Goal: Information Seeking & Learning: Learn about a topic

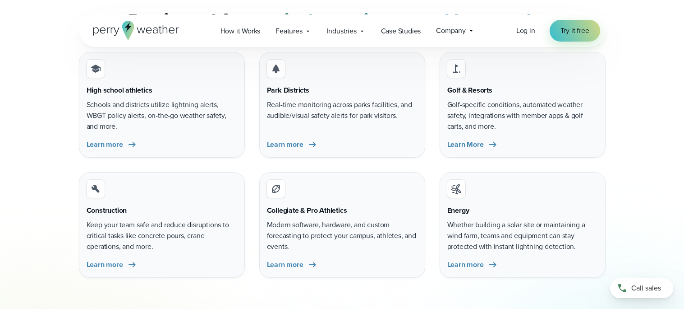
scroll to position [2744, 0]
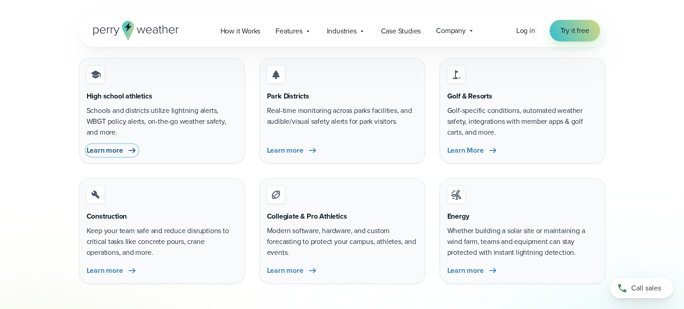
click at [112, 150] on span "Learn more" at bounding box center [105, 150] width 37 height 11
